Goal: Task Accomplishment & Management: Manage account settings

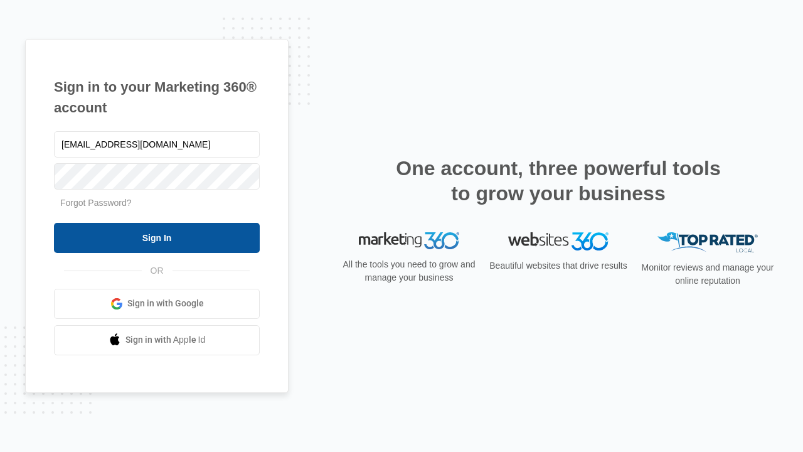
click at [157, 237] on input "Sign In" at bounding box center [157, 238] width 206 height 30
